Goal: Complete application form

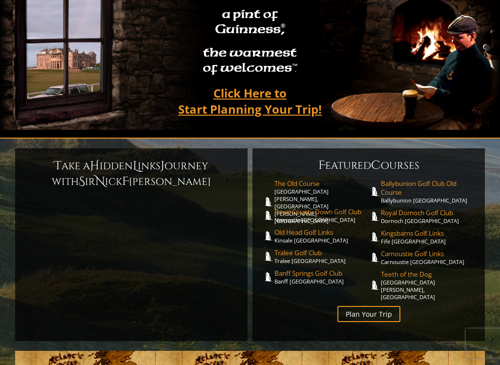
scroll to position [114, 0]
click at [379, 306] on link "Plan Your Trip" at bounding box center [368, 314] width 63 height 16
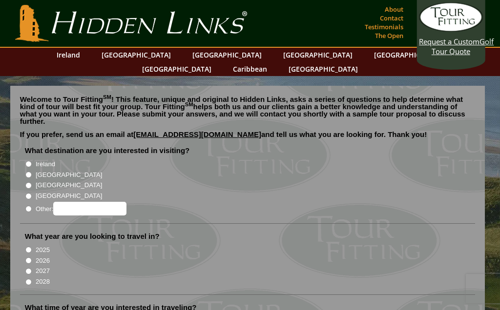
click at [30, 172] on input "[GEOGRAPHIC_DATA]" at bounding box center [28, 175] width 6 height 6
radio input "true"
click at [26, 161] on input "Ireland" at bounding box center [28, 164] width 6 height 6
radio input "true"
click at [23, 161] on li "What destination are you interested in visiting? Ireland Scotland England Wales" at bounding box center [247, 185] width 455 height 78
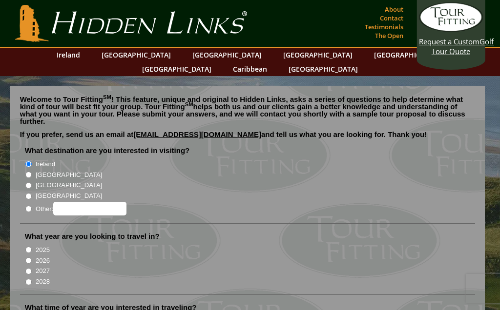
click at [28, 172] on input "[GEOGRAPHIC_DATA]" at bounding box center [28, 175] width 6 height 6
radio input "true"
click at [27, 258] on input "2026" at bounding box center [28, 261] width 6 height 6
radio input "true"
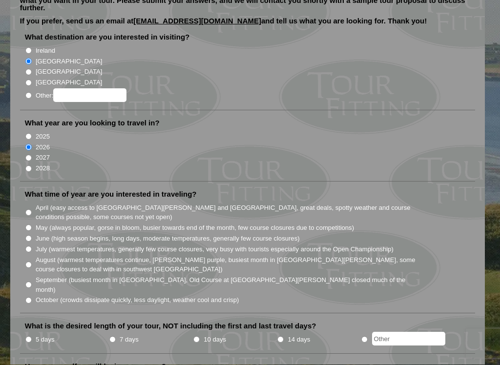
scroll to position [113, 0]
click at [20, 236] on li "What time of year are you interested in traveling? April (easy access to St. An…" at bounding box center [247, 252] width 455 height 124
click at [27, 236] on input "June (high season begins, long days, moderate temperatures, generally few cours…" at bounding box center [28, 239] width 6 height 6
radio input "true"
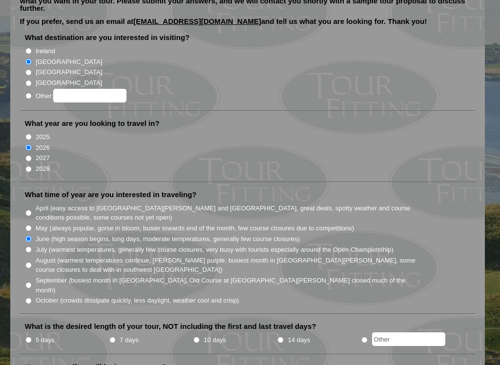
click at [27, 225] on input "May (always popular, gorse in bloom, busier towards end of the month, few cours…" at bounding box center [28, 228] width 6 height 6
radio input "true"
click at [115, 310] on input "7 days" at bounding box center [112, 340] width 6 height 6
radio input "true"
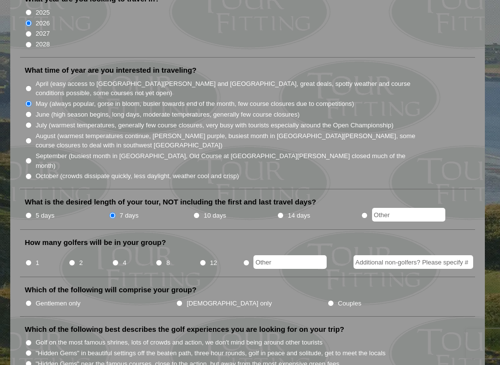
scroll to position [243, 0]
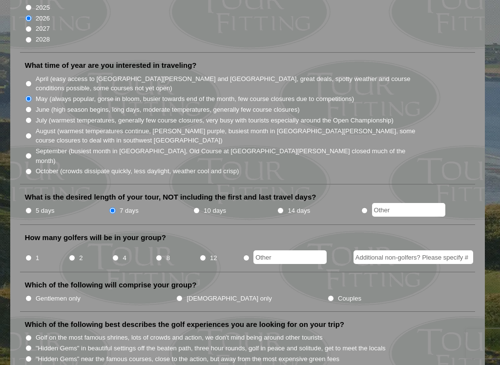
click at [114, 245] on li "4" at bounding box center [133, 254] width 43 height 19
click at [118, 235] on li "How many golfers will be in your group? 1 2 4 8 12" at bounding box center [247, 253] width 455 height 40
click at [113, 255] on input "4" at bounding box center [115, 258] width 6 height 6
radio input "true"
click at [29, 295] on input "Gentlemen only" at bounding box center [28, 298] width 6 height 6
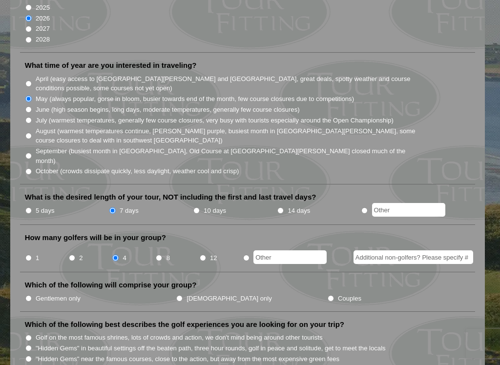
radio input "true"
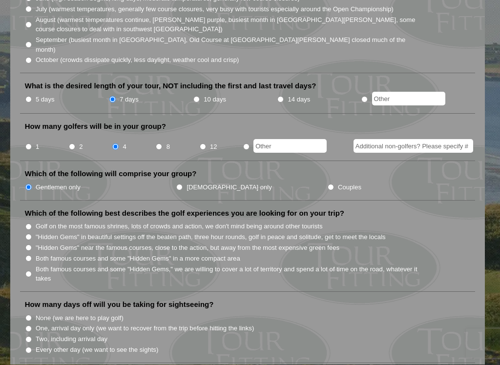
scroll to position [354, 0]
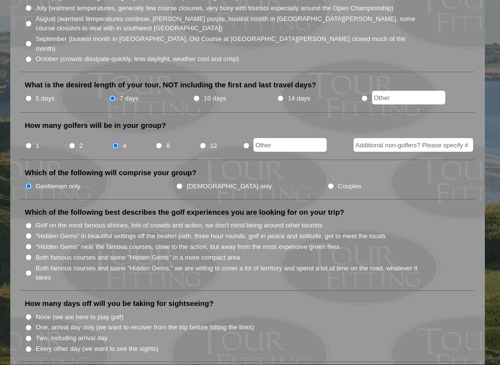
click at [26, 255] on input "Both famous courses and some "Hidden Gems" in a more compact area" at bounding box center [28, 258] width 6 height 6
radio input "true"
click at [28, 310] on input "None (we are here to play golf)" at bounding box center [28, 317] width 6 height 6
radio input "true"
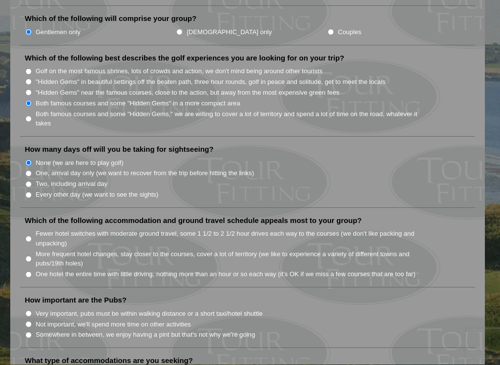
scroll to position [509, 0]
click at [27, 271] on input "One hotel the entire time with little driving, nothing more than an hour or so …" at bounding box center [28, 274] width 6 height 6
radio input "true"
click at [2, 274] on section "Welcome to Tour Fitting SM ! This feature, unique and original to Hidden Links,…" at bounding box center [250, 300] width 500 height 1467
click at [26, 303] on li "How important are the Pubs? Very important, pubs must be within walking distanc…" at bounding box center [247, 321] width 455 height 53
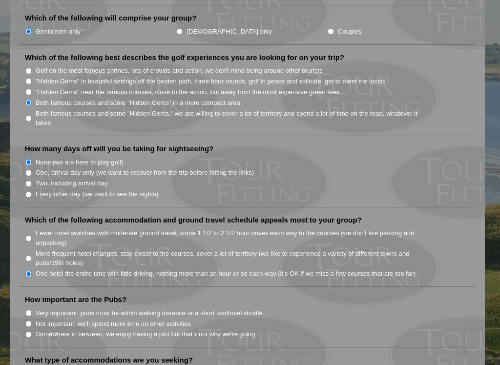
click at [25, 310] on input "Somewhere in between, we enjoy having a pint but that's not why we're going" at bounding box center [28, 334] width 6 height 6
radio input "true"
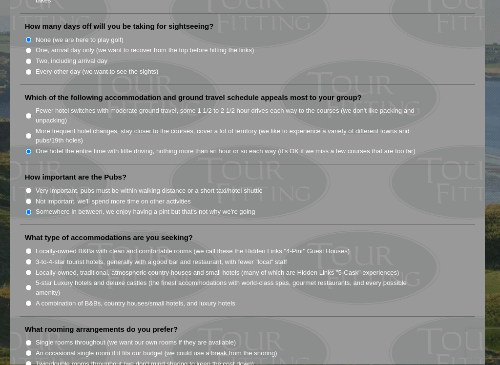
scroll to position [632, 0]
click at [28, 259] on input "3-to-4-star tourist hotels, generally with a good bar and restaurant, with fewe…" at bounding box center [28, 262] width 6 height 6
radio input "true"
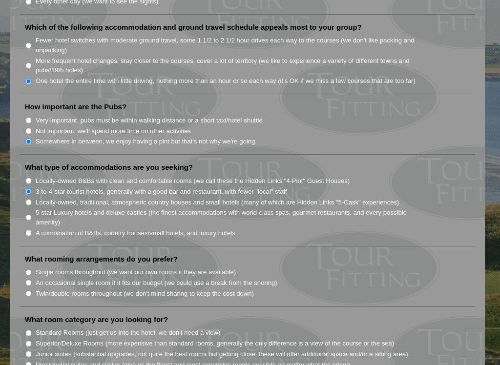
scroll to position [705, 0]
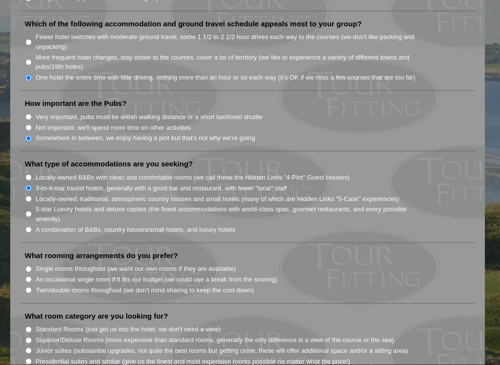
click at [24, 255] on li "What rooming arrangements do you prefer? Single rooms throughout (we want our o…" at bounding box center [247, 277] width 455 height 53
click at [31, 287] on input "Twin/double rooms throughout (we don't mind sharing to keep the cost down)" at bounding box center [28, 290] width 6 height 6
radio input "true"
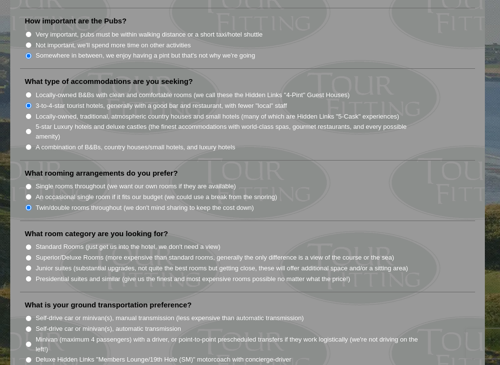
scroll to position [790, 0]
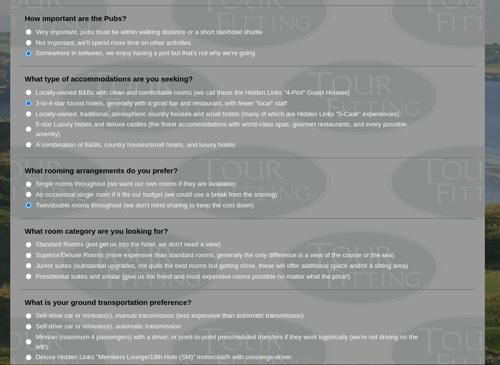
click at [29, 242] on input "Standard Rooms (just get us into the hotel, we don't need a view)" at bounding box center [28, 245] width 6 height 6
radio input "true"
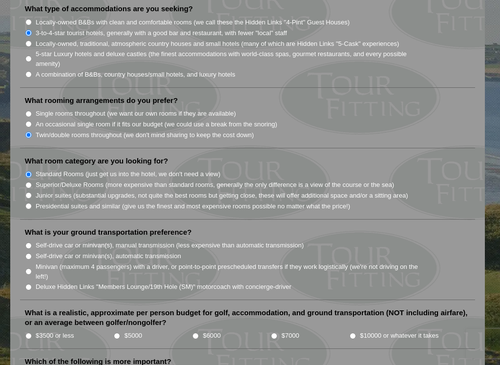
scroll to position [863, 0]
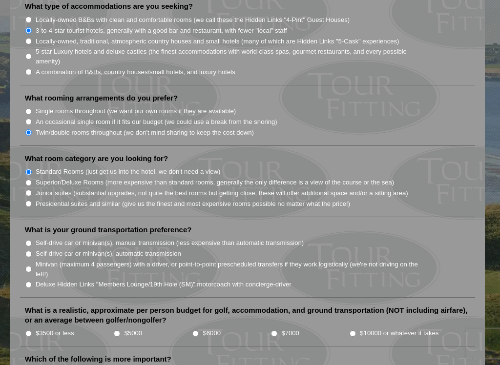
click at [55, 280] on label "Deluxe Hidden Links "Members Lounge/19th Hole (SM)" motorcoach with concierge-d…" at bounding box center [164, 285] width 256 height 10
click at [32, 282] on input "Deluxe Hidden Links "Members Lounge/19th Hole (SM)" motorcoach with concierge-d…" at bounding box center [28, 285] width 6 height 6
radio input "true"
click at [25, 266] on input "Minivan (maximum 4 passengers) with a driver, or point-to-point prescheduled tr…" at bounding box center [28, 269] width 6 height 6
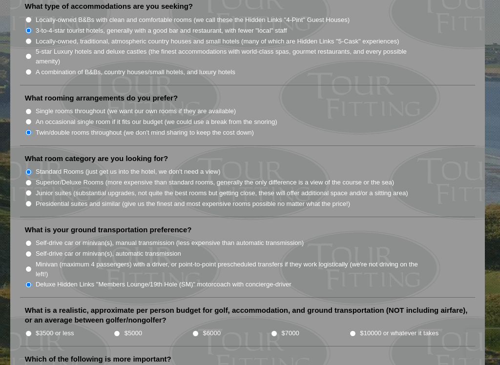
radio input "true"
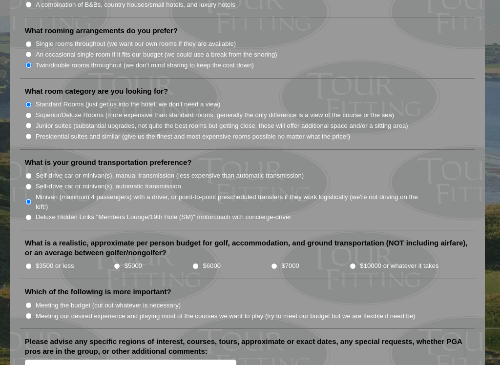
scroll to position [937, 0]
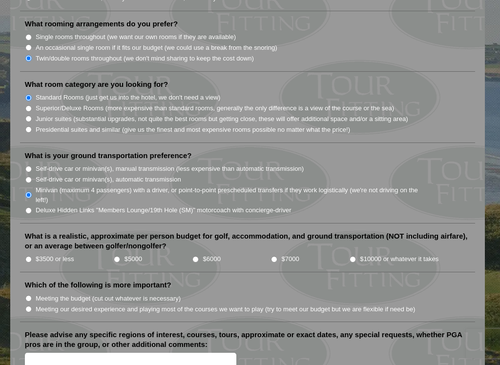
click at [277, 256] on input "$7000" at bounding box center [274, 259] width 6 height 6
radio input "true"
click at [26, 306] on input "Meeting our desired experience and playing most of the courses we want to play …" at bounding box center [28, 309] width 6 height 6
radio input "true"
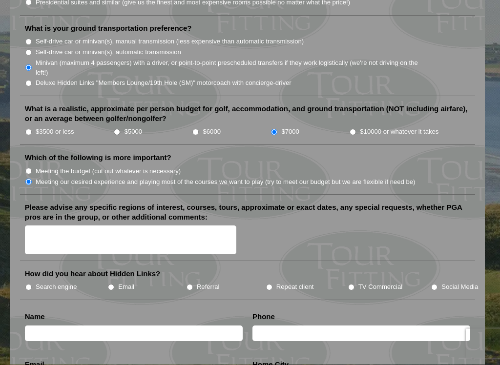
scroll to position [1065, 0]
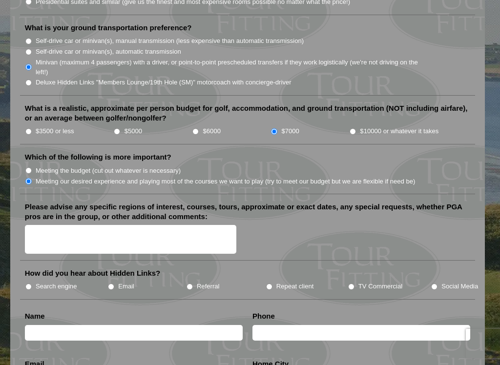
click at [354, 284] on input "TV Commercial" at bounding box center [351, 287] width 6 height 6
radio input "true"
click at [65, 310] on input "text" at bounding box center [134, 333] width 218 height 16
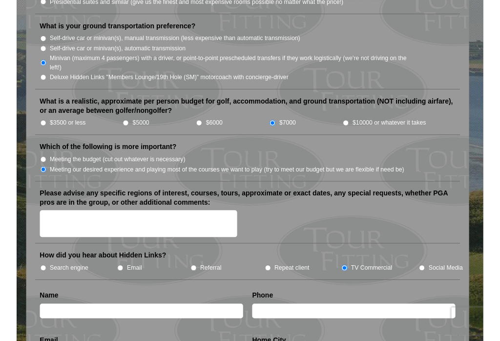
scroll to position [1091, 0]
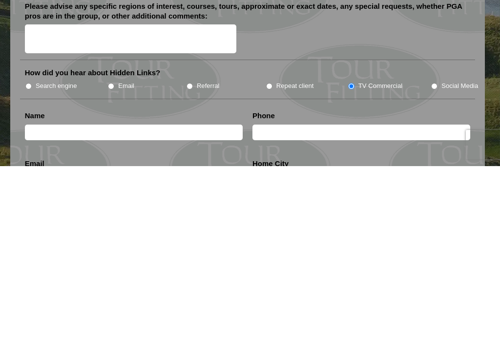
type input "Gregory Isbell"
type input "4236775999"
type input "Gregoryisbell@gmail.com"
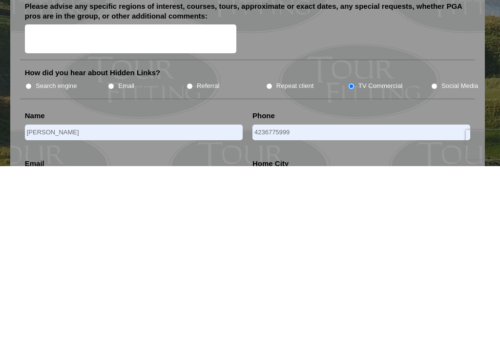
type input "Johnson City"
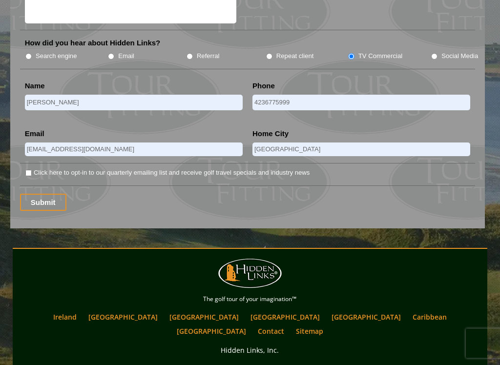
scroll to position [1296, 0]
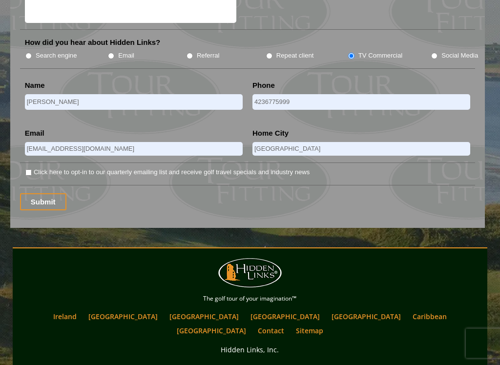
click at [38, 194] on input "Submit" at bounding box center [43, 202] width 46 height 17
